Goal: Navigation & Orientation: Find specific page/section

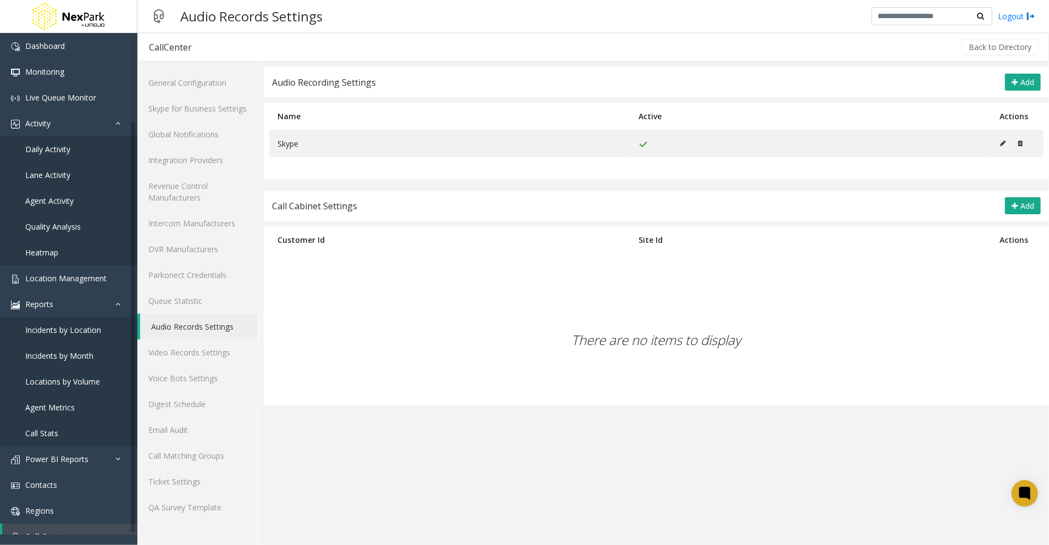
scroll to position [101, 0]
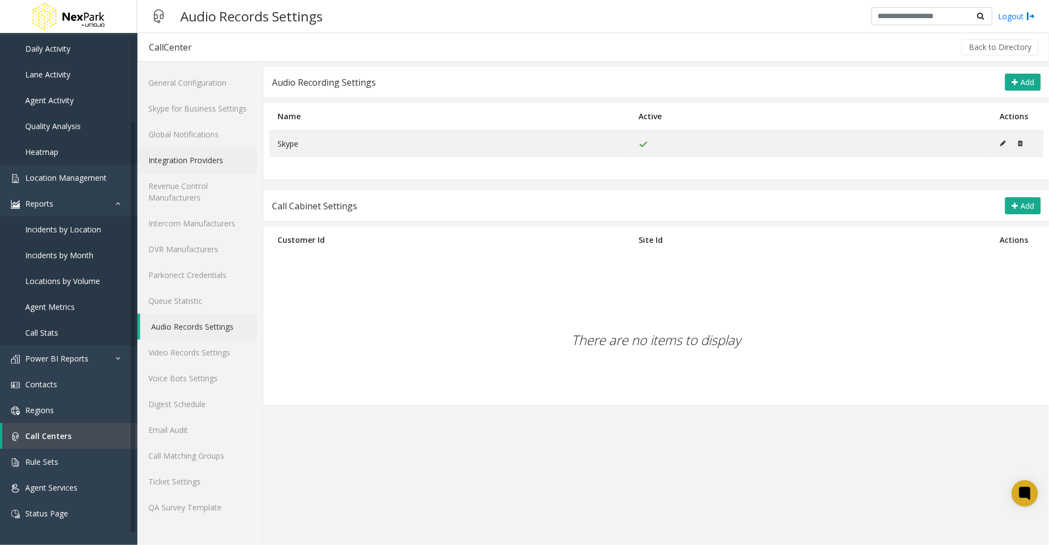
click at [177, 157] on link "Integration Providers" at bounding box center [197, 160] width 120 height 26
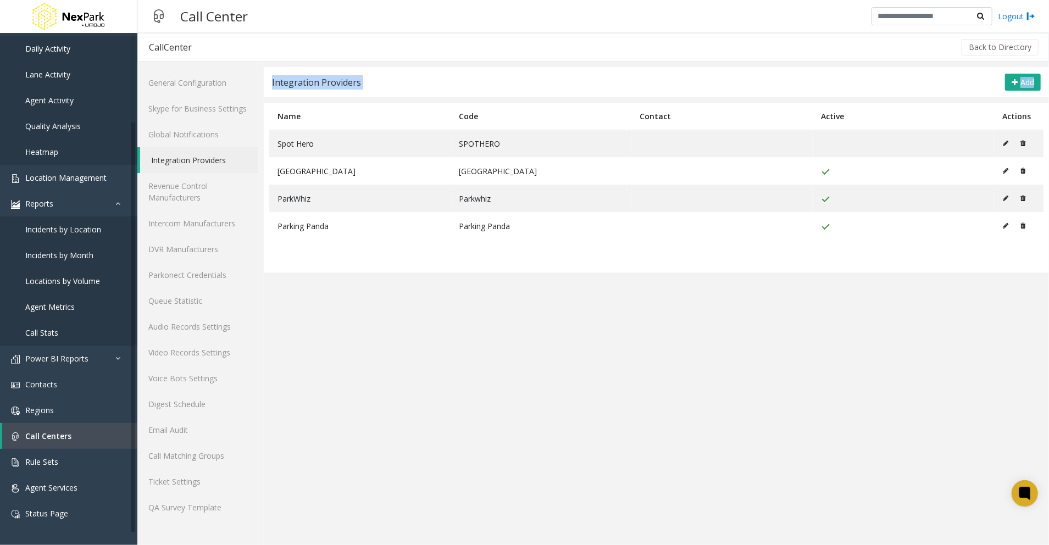
drag, startPoint x: 271, startPoint y: 77, endPoint x: 998, endPoint y: 307, distance: 762.2
click at [998, 307] on app-integration-providers "Integration Providers Add Name Code Contact Active Actions Spot Hero SPOTHERO […" at bounding box center [656, 306] width 785 height 478
click at [177, 181] on link "Revenue Control Manufacturers" at bounding box center [197, 191] width 120 height 37
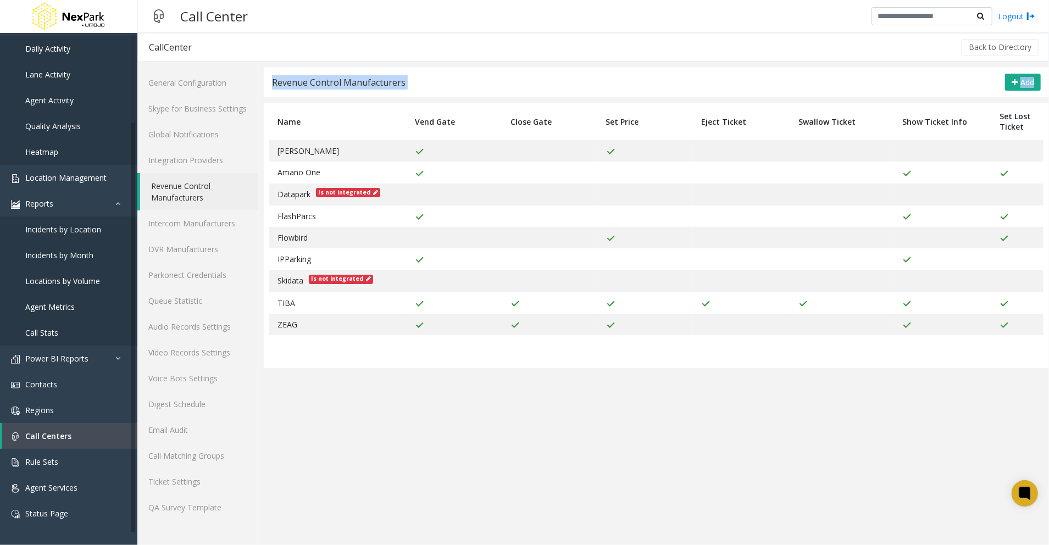
drag, startPoint x: 271, startPoint y: 82, endPoint x: 1050, endPoint y: 582, distance: 925.9
click at [1048, 544] on html "Dashboard Monitoring Live Queue Monitor Activity Daily Activity Lane Activity A…" at bounding box center [524, 272] width 1049 height 545
copy div "Revenue Control Manufacturers Add"
click at [159, 227] on link "Intercom Manufacturers" at bounding box center [197, 223] width 120 height 26
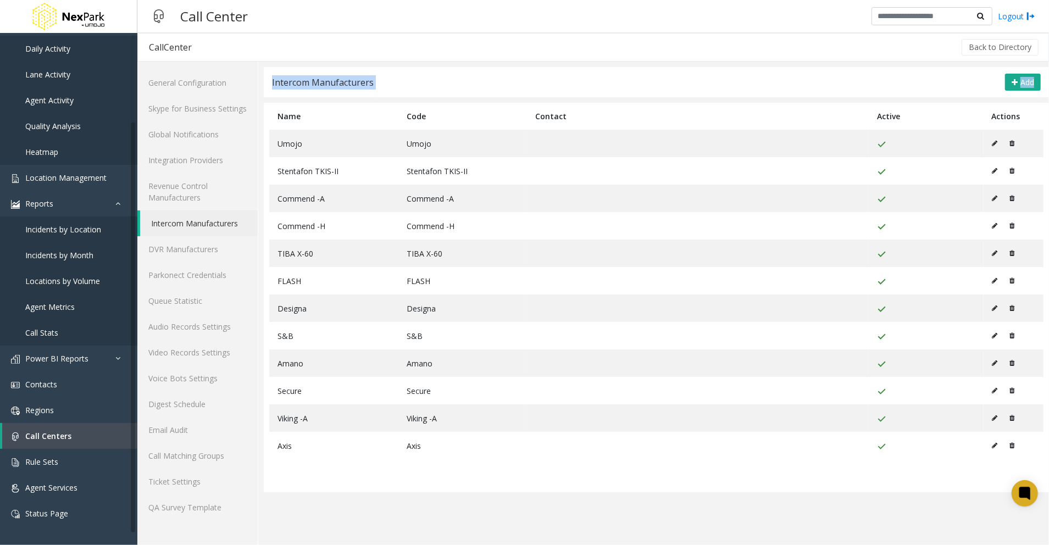
drag, startPoint x: 268, startPoint y: 80, endPoint x: 1051, endPoint y: 564, distance: 920.1
click at [1048, 544] on html "Dashboard Monitoring Live Queue Monitor Activity Daily Activity Lane Activity A…" at bounding box center [524, 272] width 1049 height 545
copy div "Intercom Manufacturers Add"
click at [211, 249] on link "DVR Manufacturers" at bounding box center [197, 249] width 120 height 26
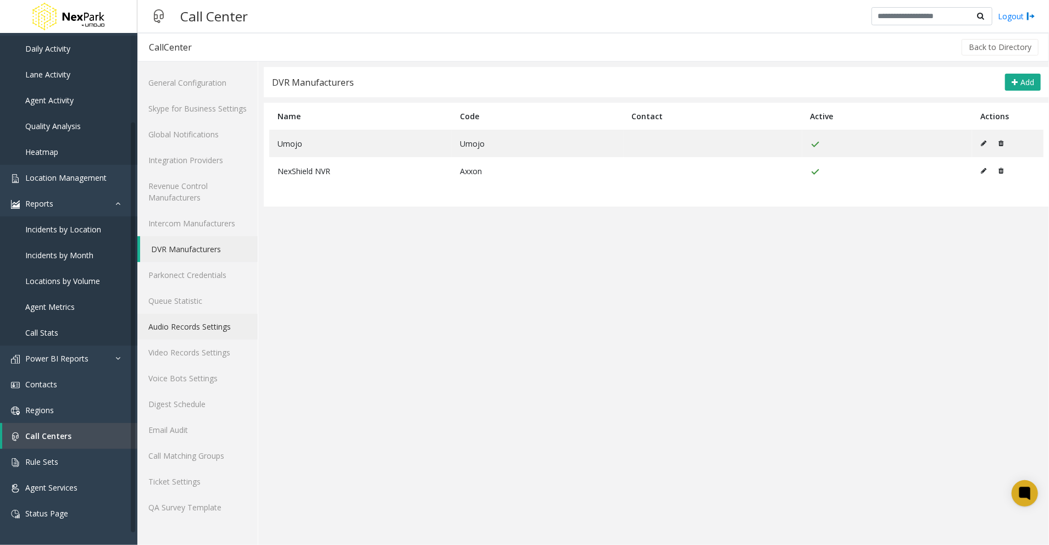
click at [200, 328] on link "Audio Records Settings" at bounding box center [197, 327] width 120 height 26
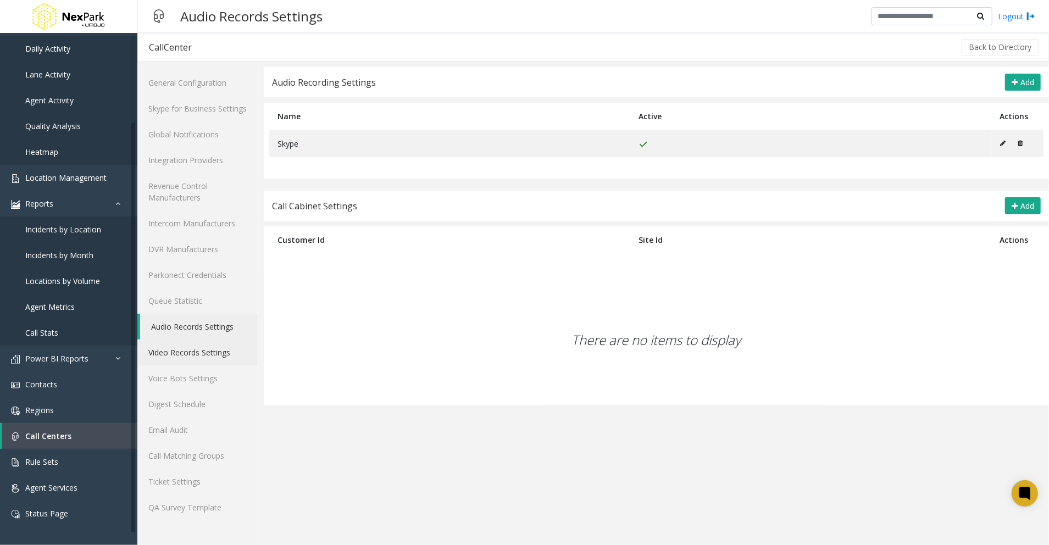
click at [201, 354] on link "Video Records Settings" at bounding box center [197, 352] width 120 height 26
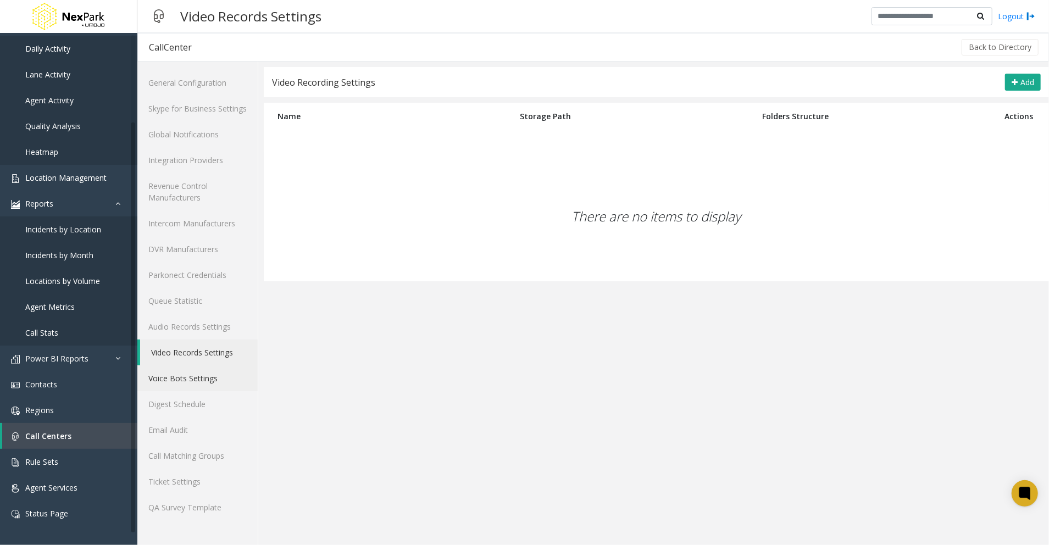
click at [196, 379] on link "Voice Bots Settings" at bounding box center [197, 378] width 120 height 26
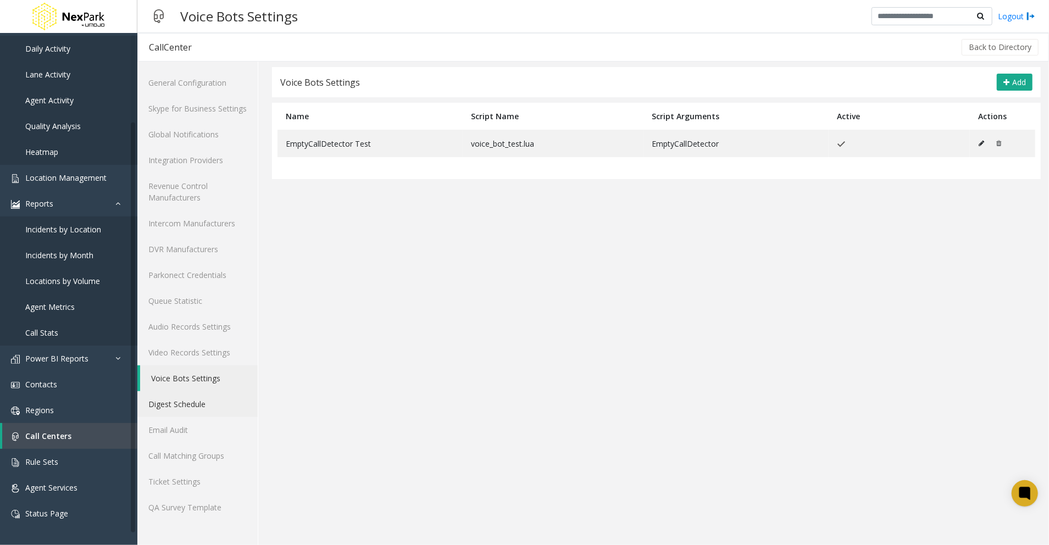
click at [193, 409] on link "Digest Schedule" at bounding box center [197, 404] width 120 height 26
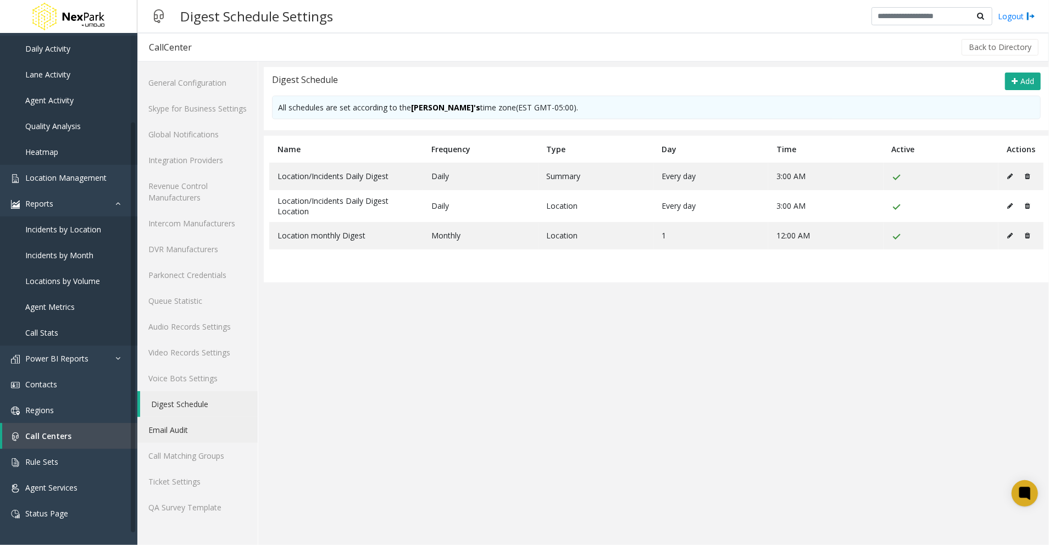
click at [188, 436] on link "Email Audit" at bounding box center [197, 430] width 120 height 26
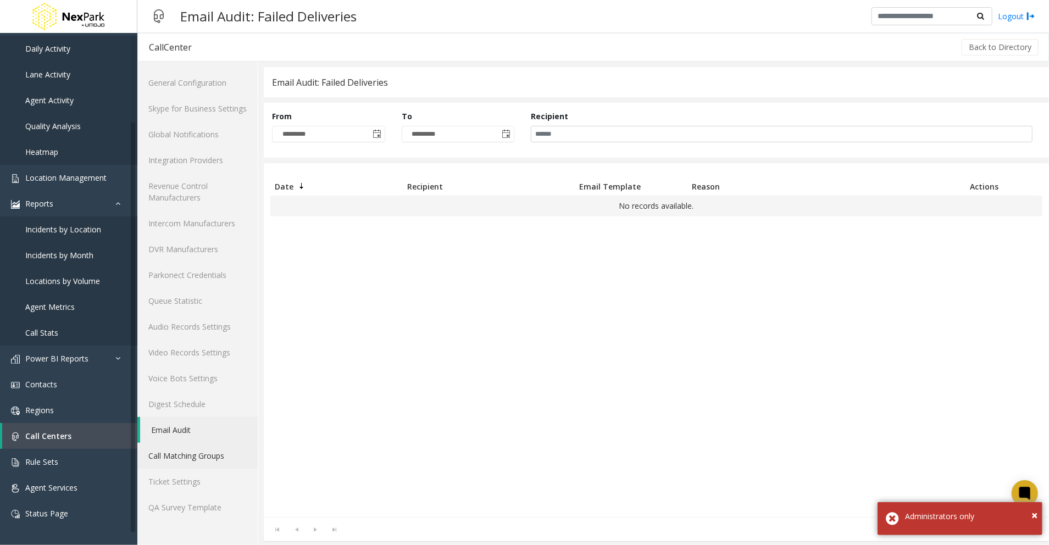
click at [185, 446] on link "Call Matching Groups" at bounding box center [197, 456] width 120 height 26
